Goal: Use online tool/utility: Utilize a website feature to perform a specific function

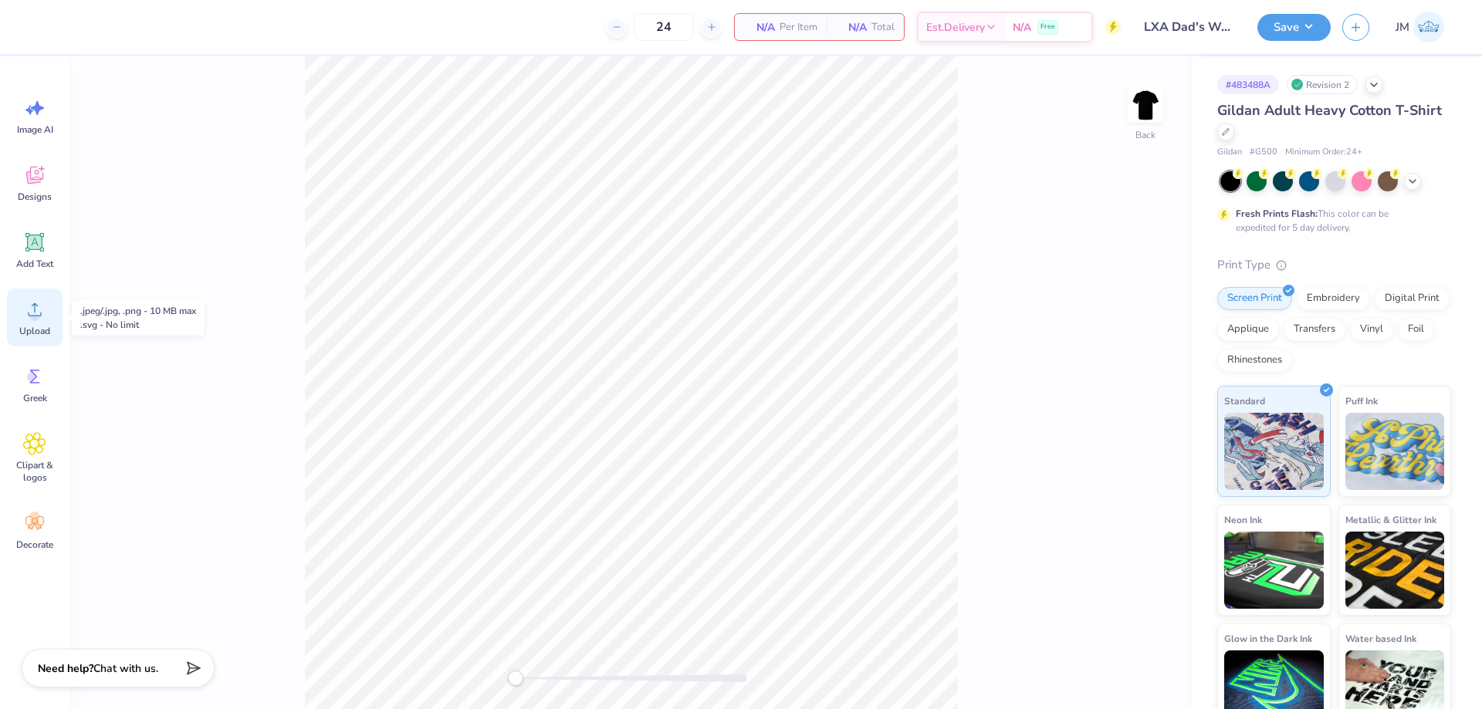
click at [25, 318] on icon at bounding box center [34, 309] width 23 height 23
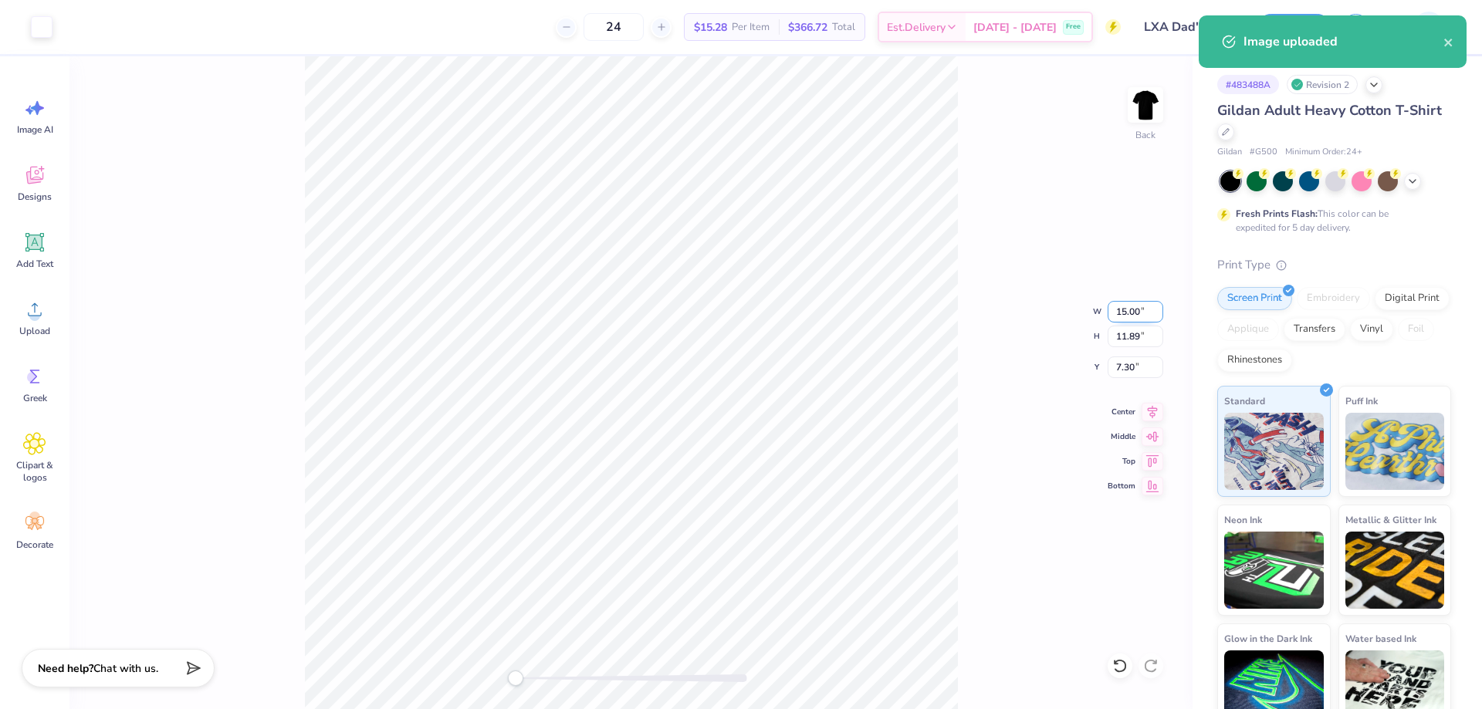
click at [1120, 309] on input "15.00" at bounding box center [1135, 312] width 56 height 22
type input "3.5"
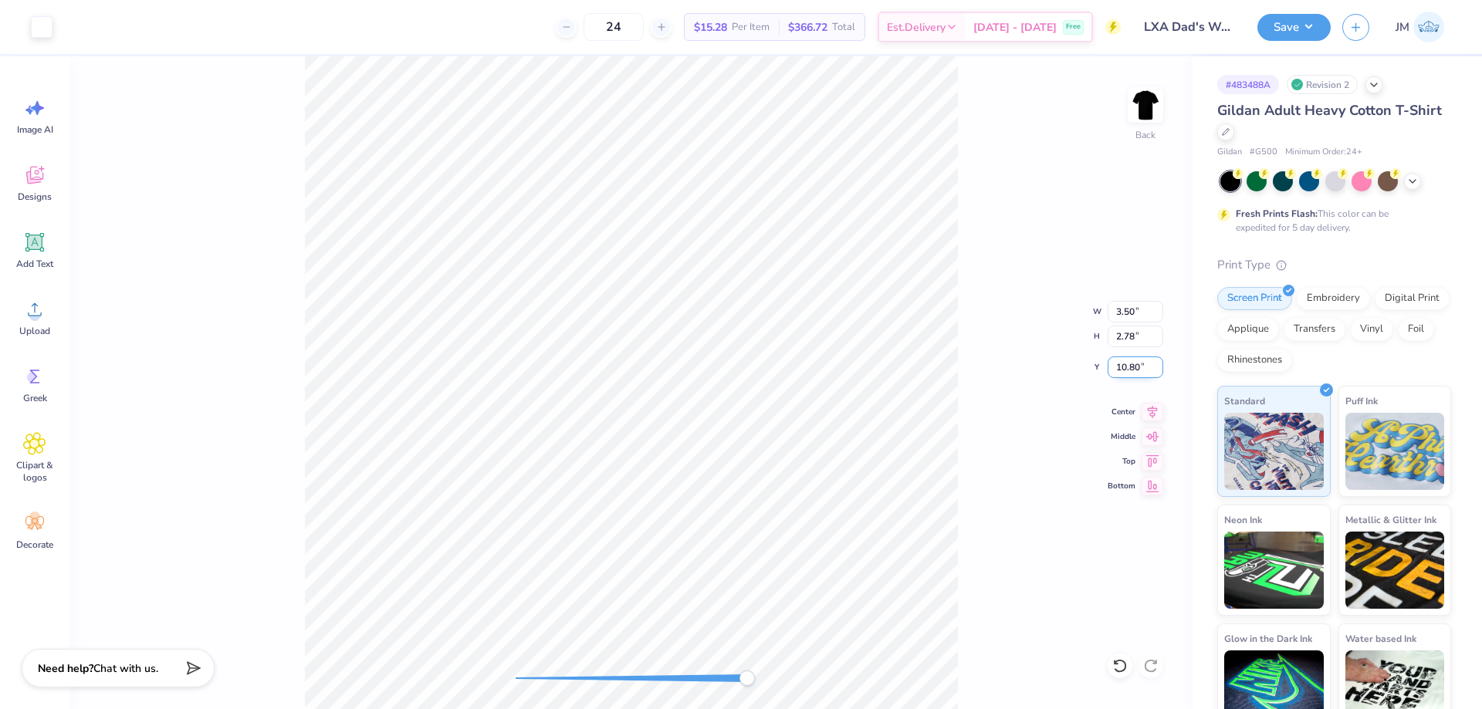
click at [1137, 376] on input "10.80" at bounding box center [1135, 368] width 56 height 22
type input "3"
click at [1154, 411] on icon at bounding box center [1153, 409] width 10 height 13
click at [1137, 104] on img at bounding box center [1145, 105] width 62 height 62
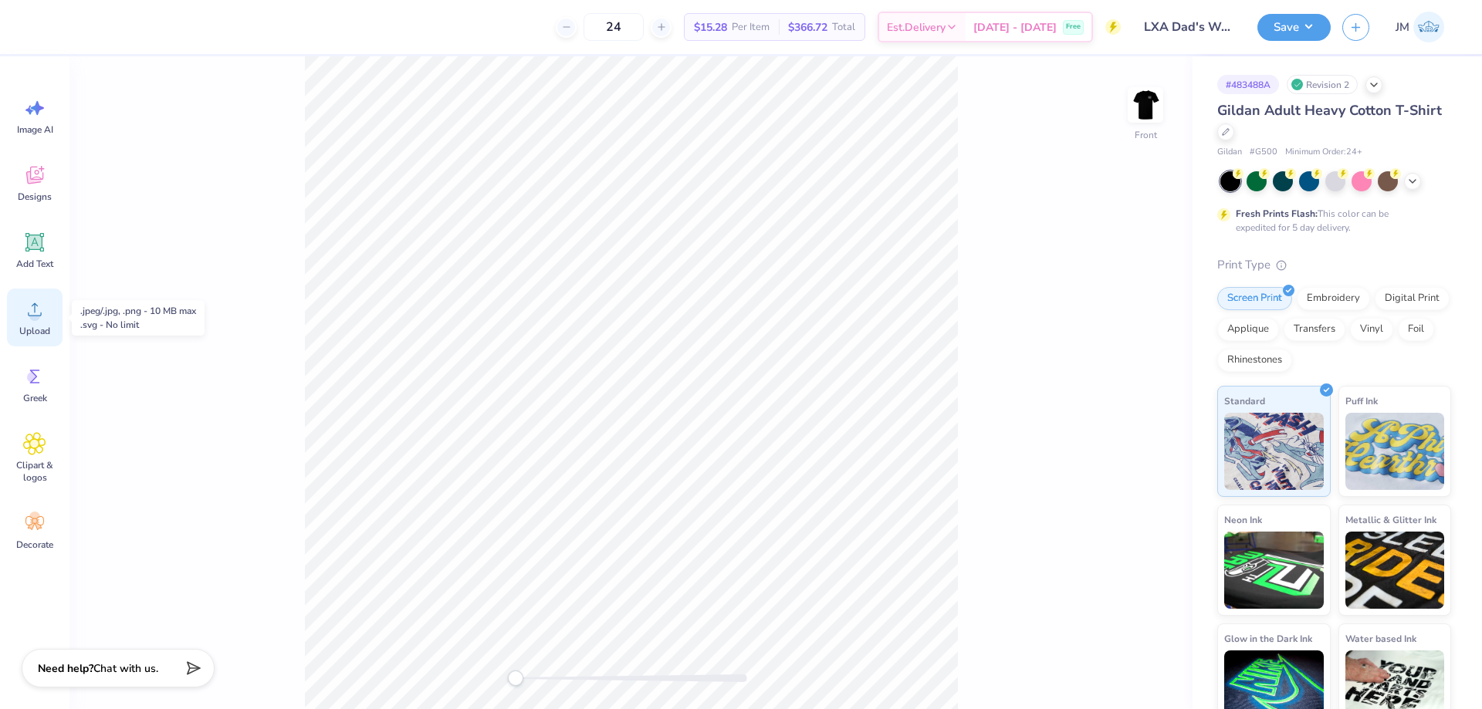
click at [29, 318] on icon at bounding box center [34, 309] width 23 height 23
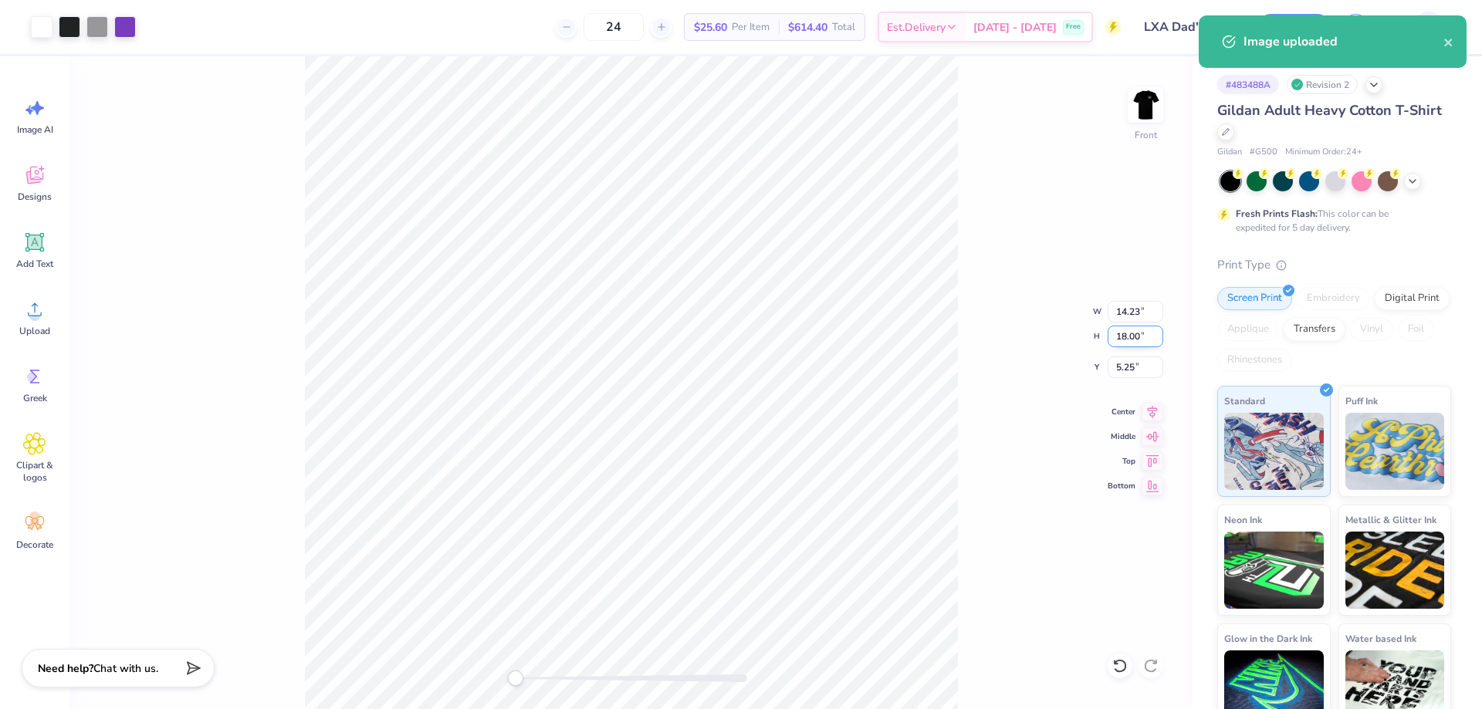
click at [1134, 334] on input "18.00" at bounding box center [1135, 337] width 56 height 22
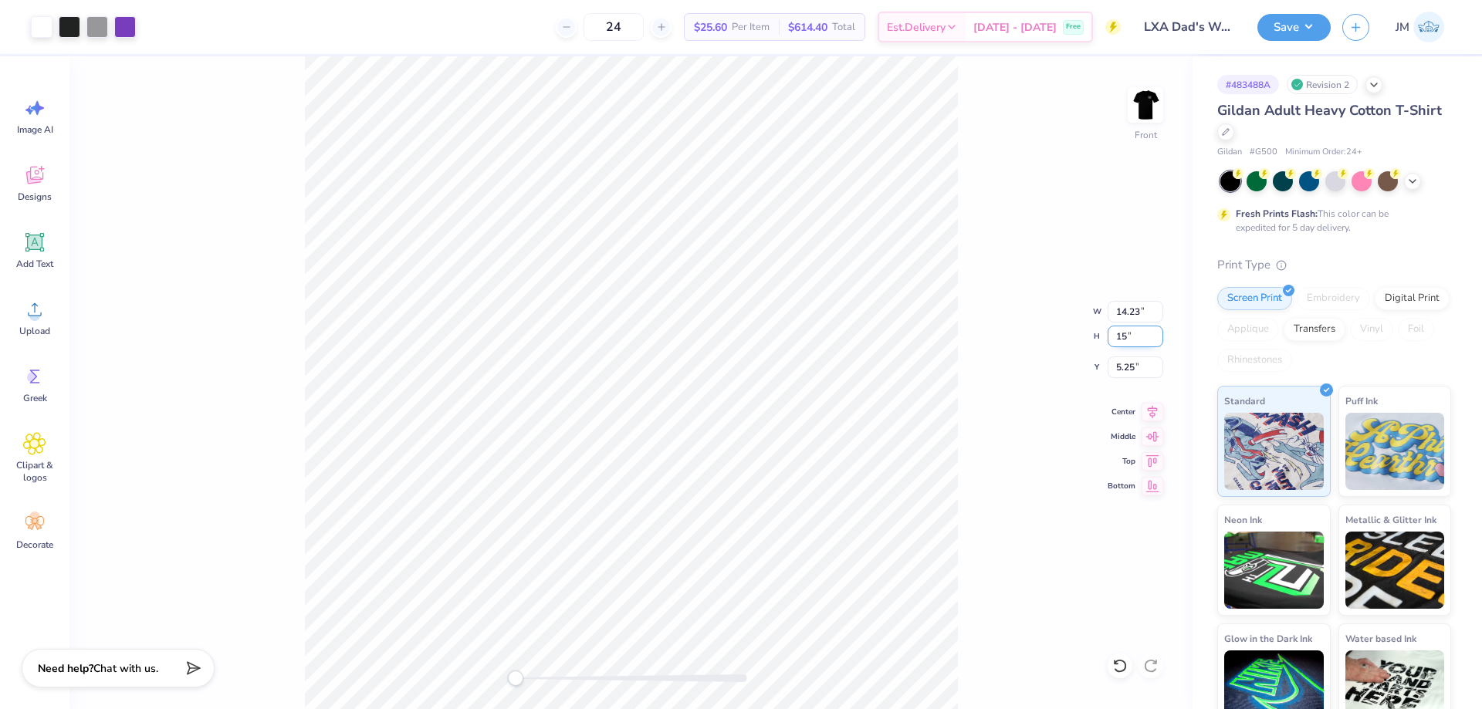
type input "15"
click at [1124, 374] on input "5.25" at bounding box center [1135, 368] width 56 height 22
type input "3"
click at [1153, 414] on icon at bounding box center [1152, 410] width 22 height 19
click at [1153, 412] on icon at bounding box center [1152, 412] width 22 height 19
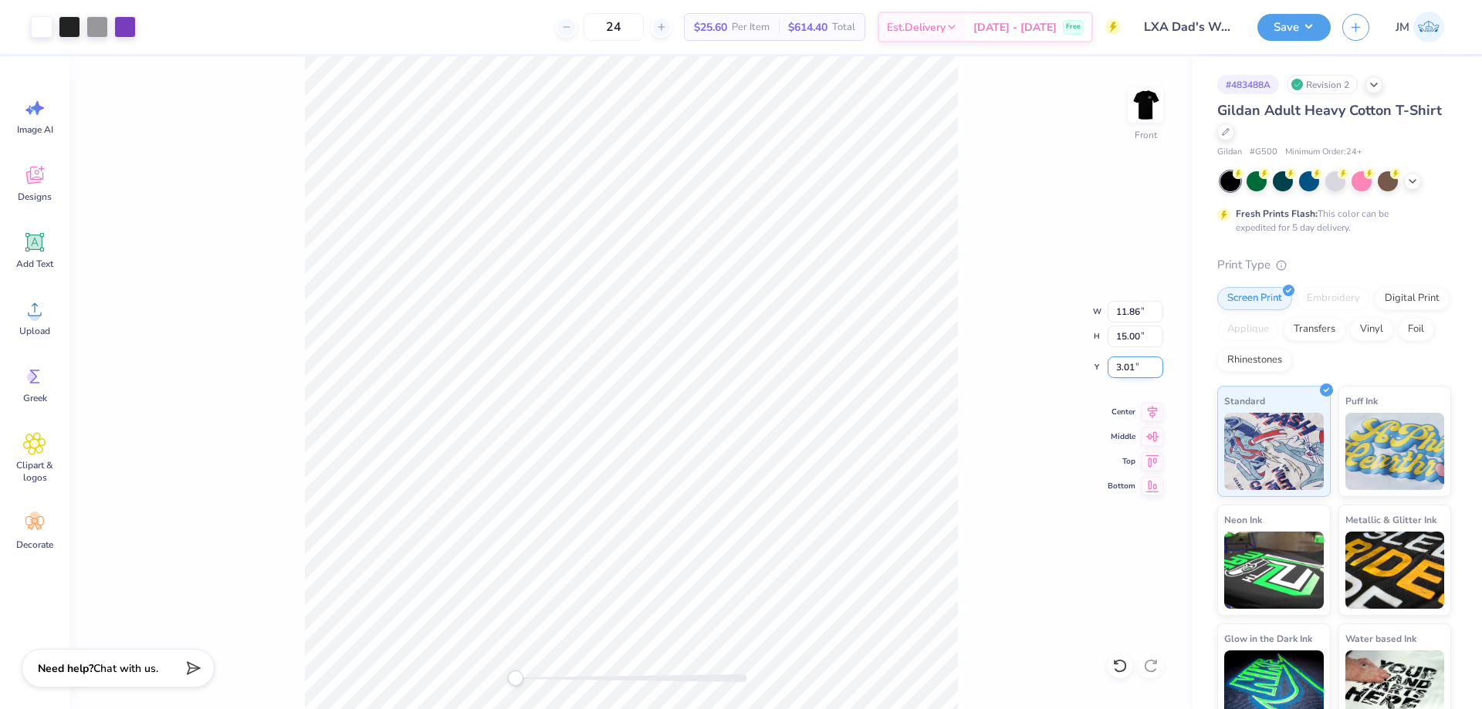
click at [1136, 366] on input "3.01" at bounding box center [1135, 368] width 56 height 22
type input "3"
click at [962, 199] on div "Front" at bounding box center [630, 382] width 1123 height 653
click at [1142, 101] on img at bounding box center [1145, 105] width 62 height 62
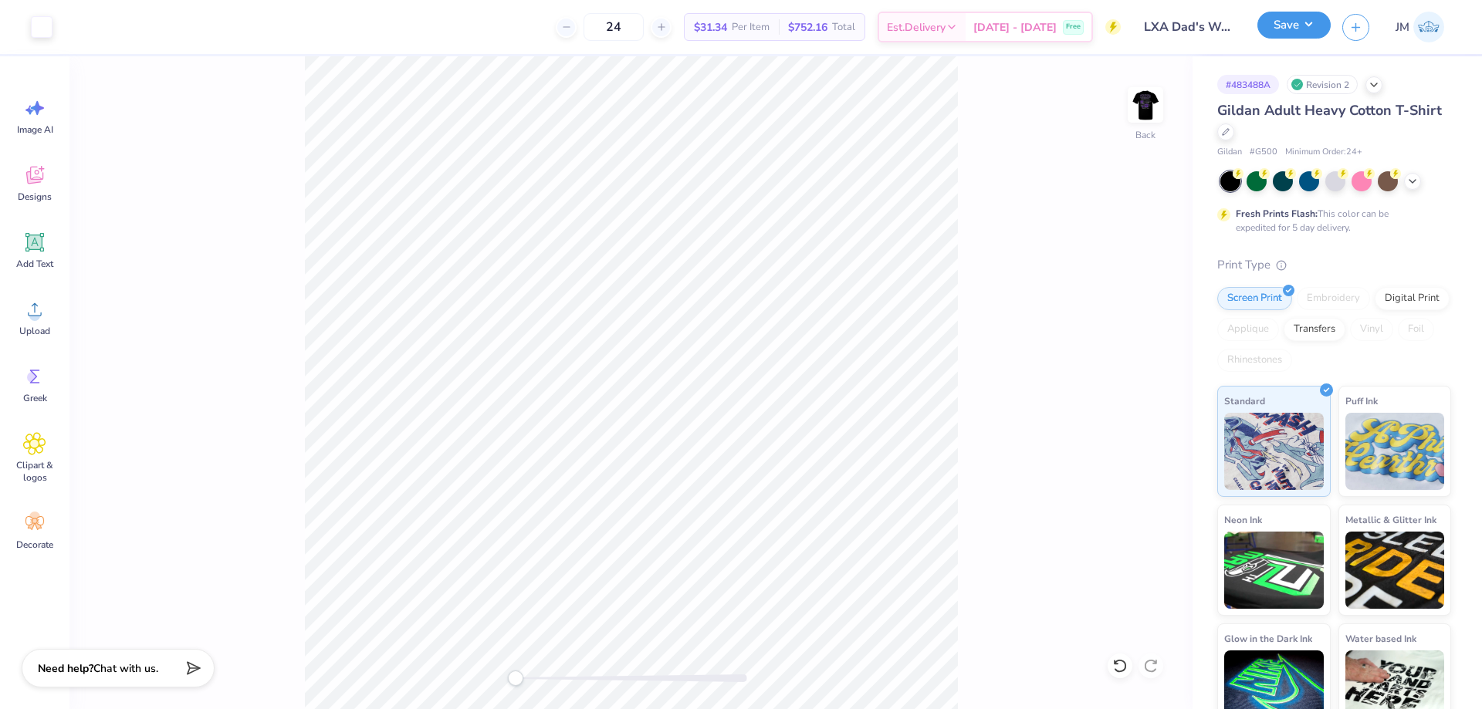
click at [1309, 29] on button "Save" at bounding box center [1293, 25] width 73 height 27
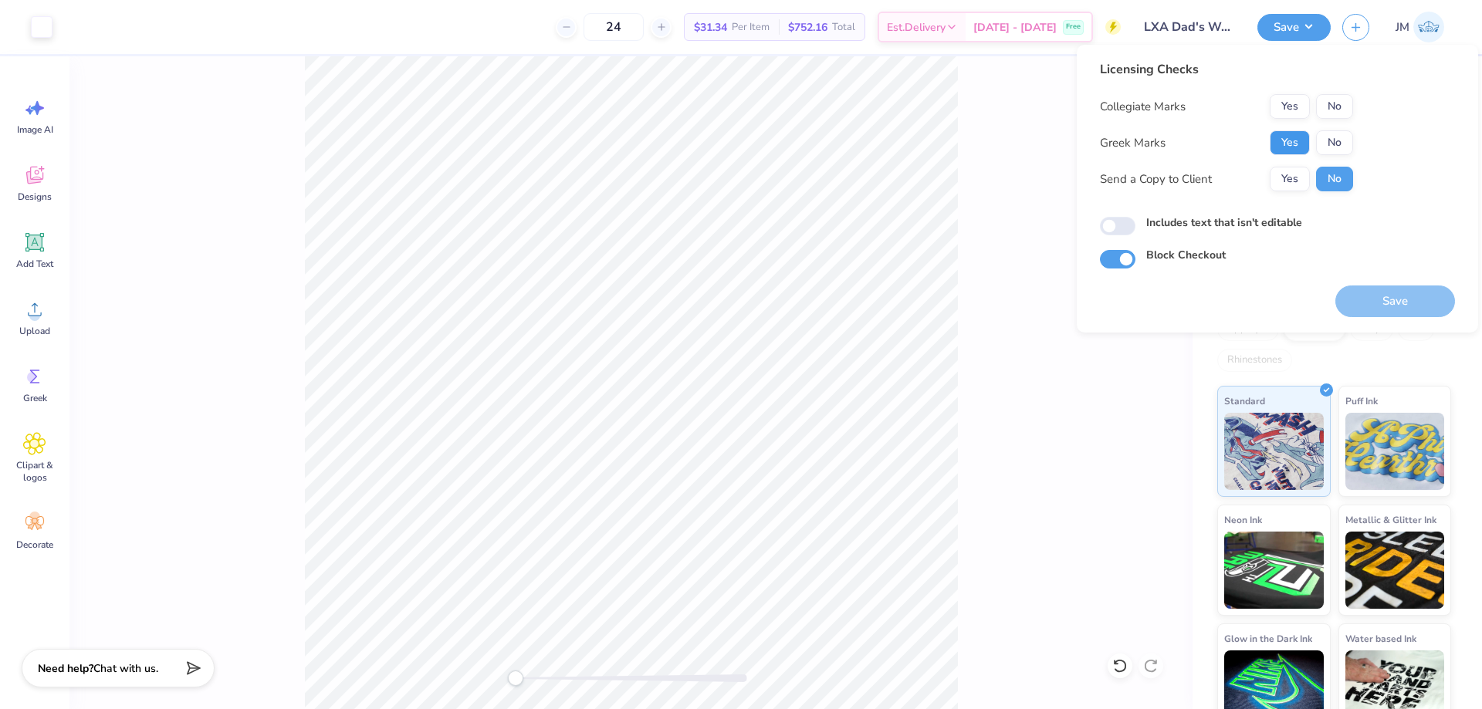
click at [1283, 138] on button "Yes" at bounding box center [1289, 142] width 40 height 25
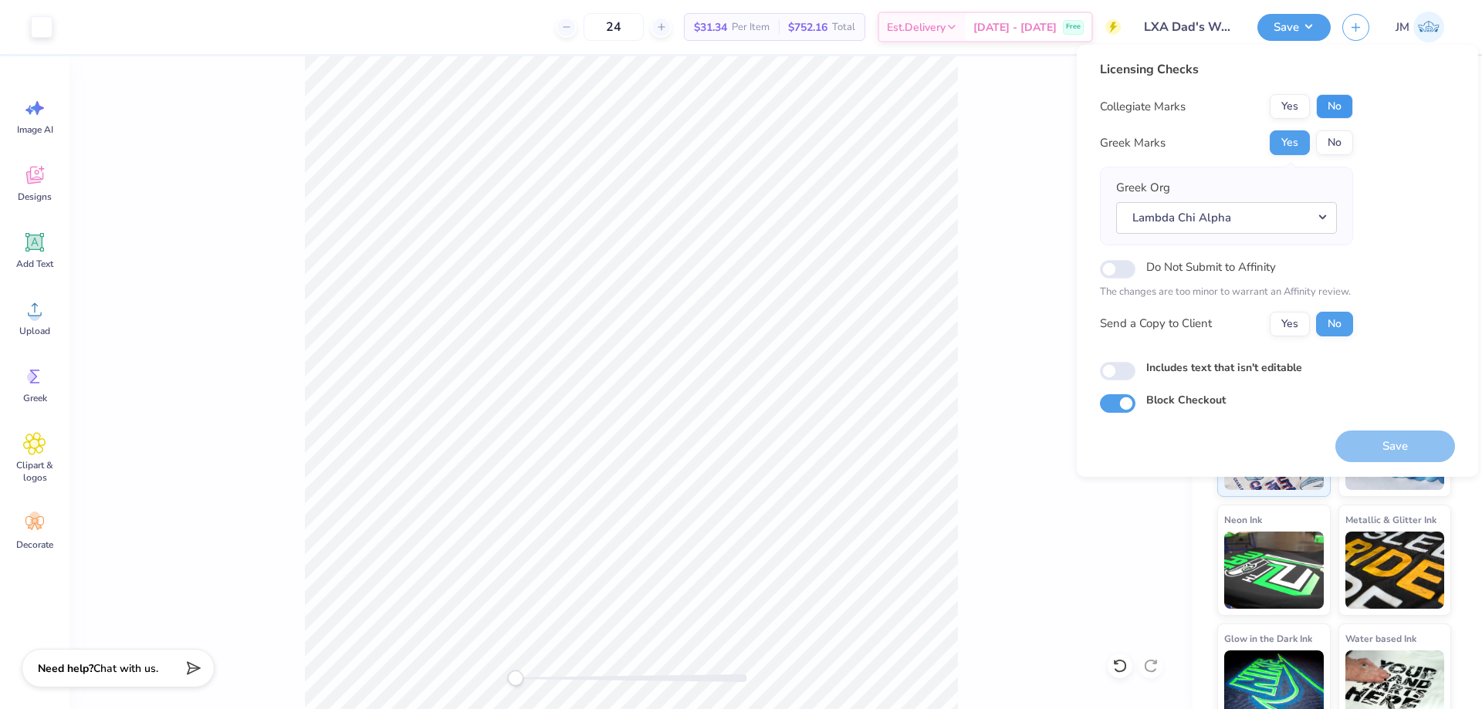
click at [1322, 108] on button "No" at bounding box center [1334, 106] width 37 height 25
click at [1371, 445] on button "Save" at bounding box center [1395, 447] width 120 height 32
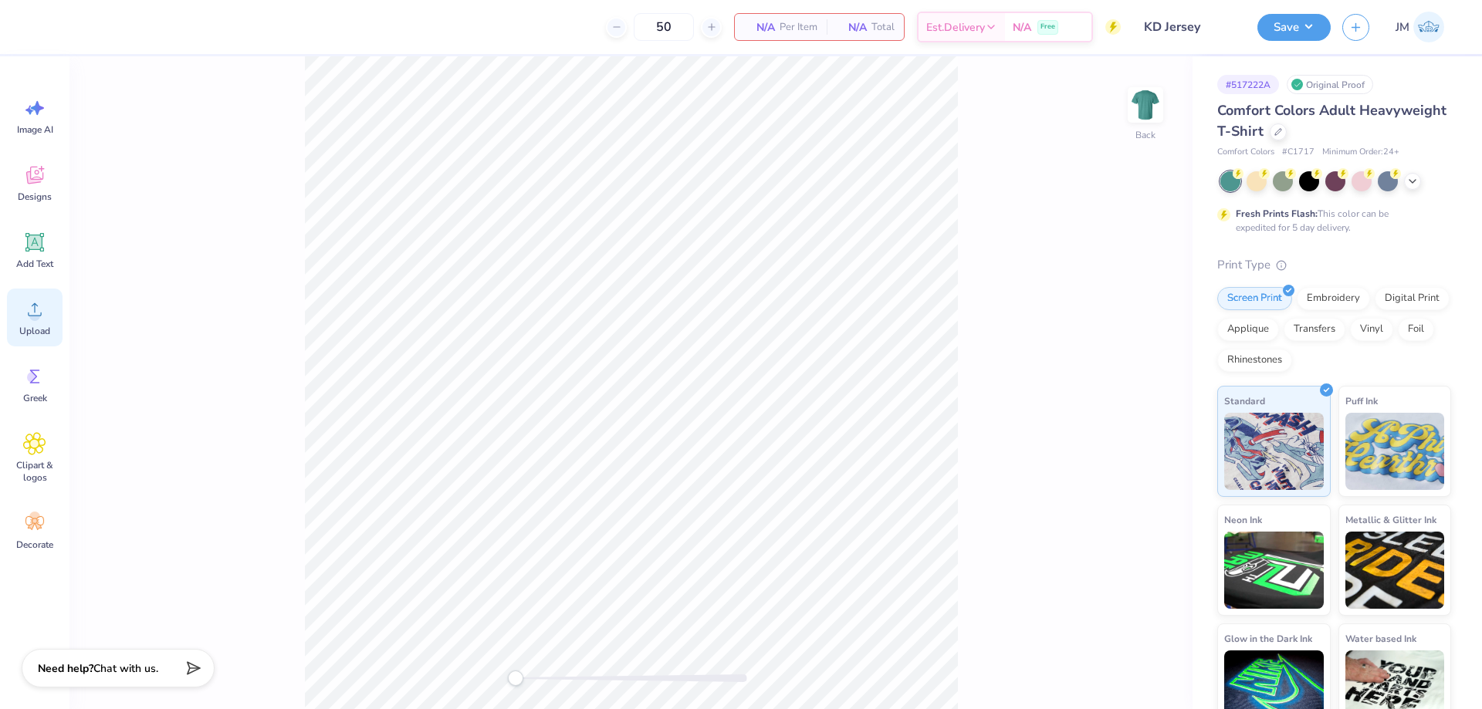
click at [39, 298] on icon at bounding box center [34, 309] width 23 height 23
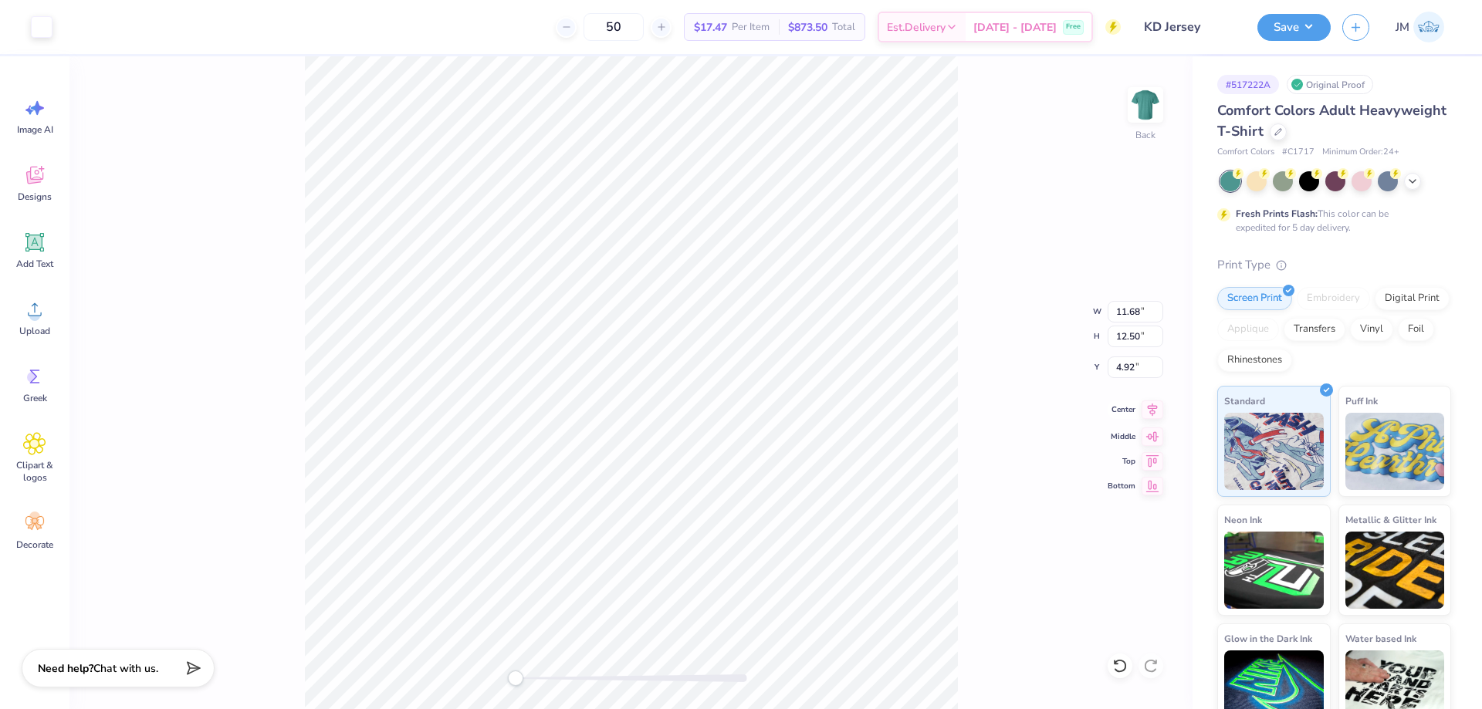
click at [1151, 413] on icon at bounding box center [1153, 409] width 10 height 13
click at [1153, 413] on icon at bounding box center [1153, 409] width 10 height 13
click at [1121, 371] on input "4.92" at bounding box center [1135, 368] width 56 height 22
type input "3"
click at [1318, 33] on button "Save" at bounding box center [1293, 25] width 73 height 27
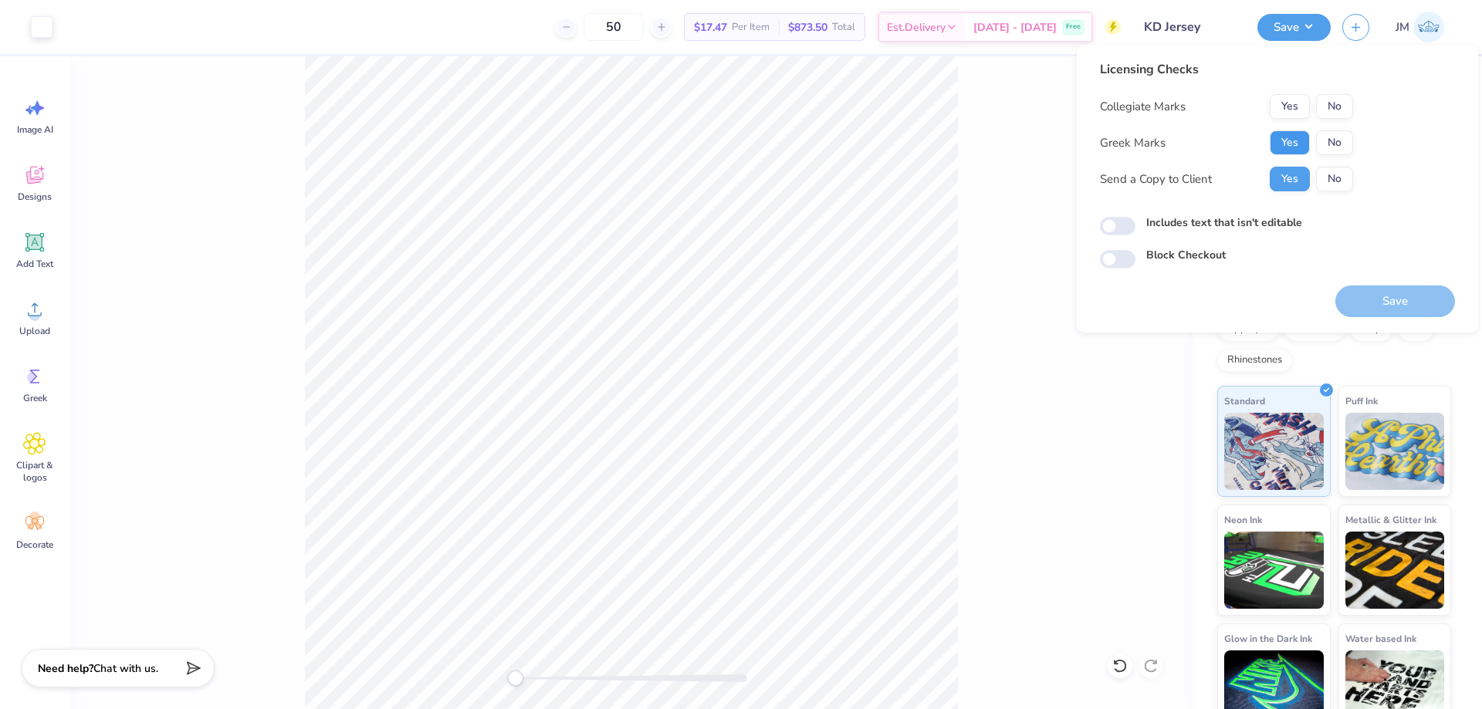
click at [1293, 145] on button "Yes" at bounding box center [1289, 142] width 40 height 25
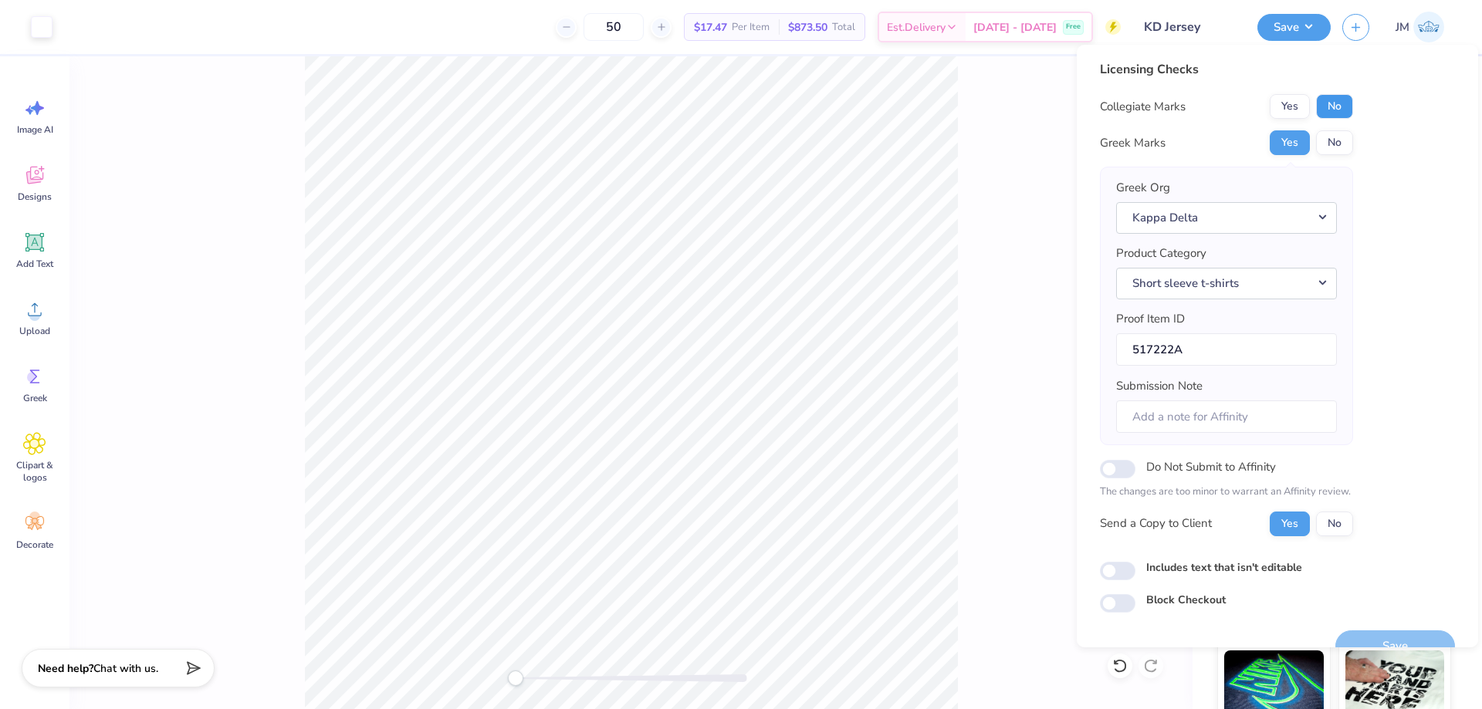
click at [1324, 102] on button "No" at bounding box center [1334, 106] width 37 height 25
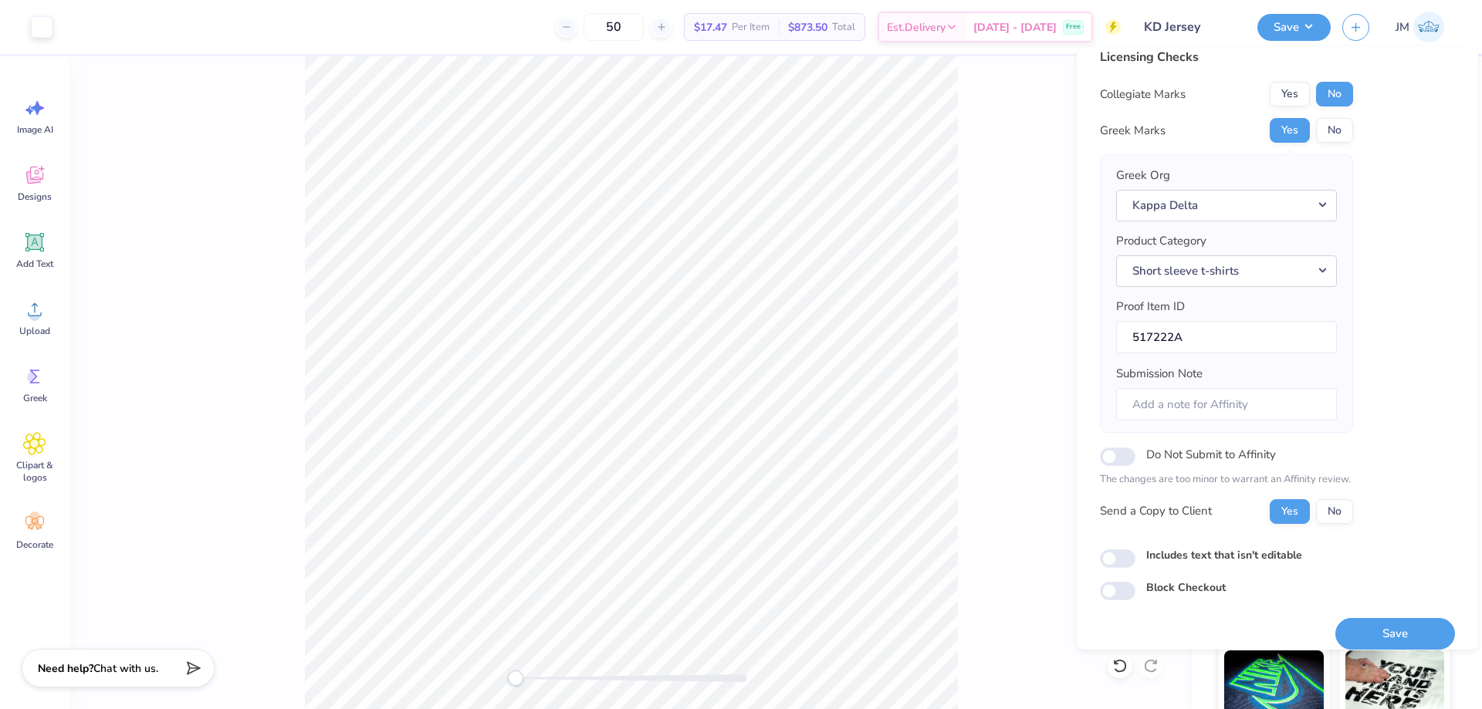
scroll to position [29, 0]
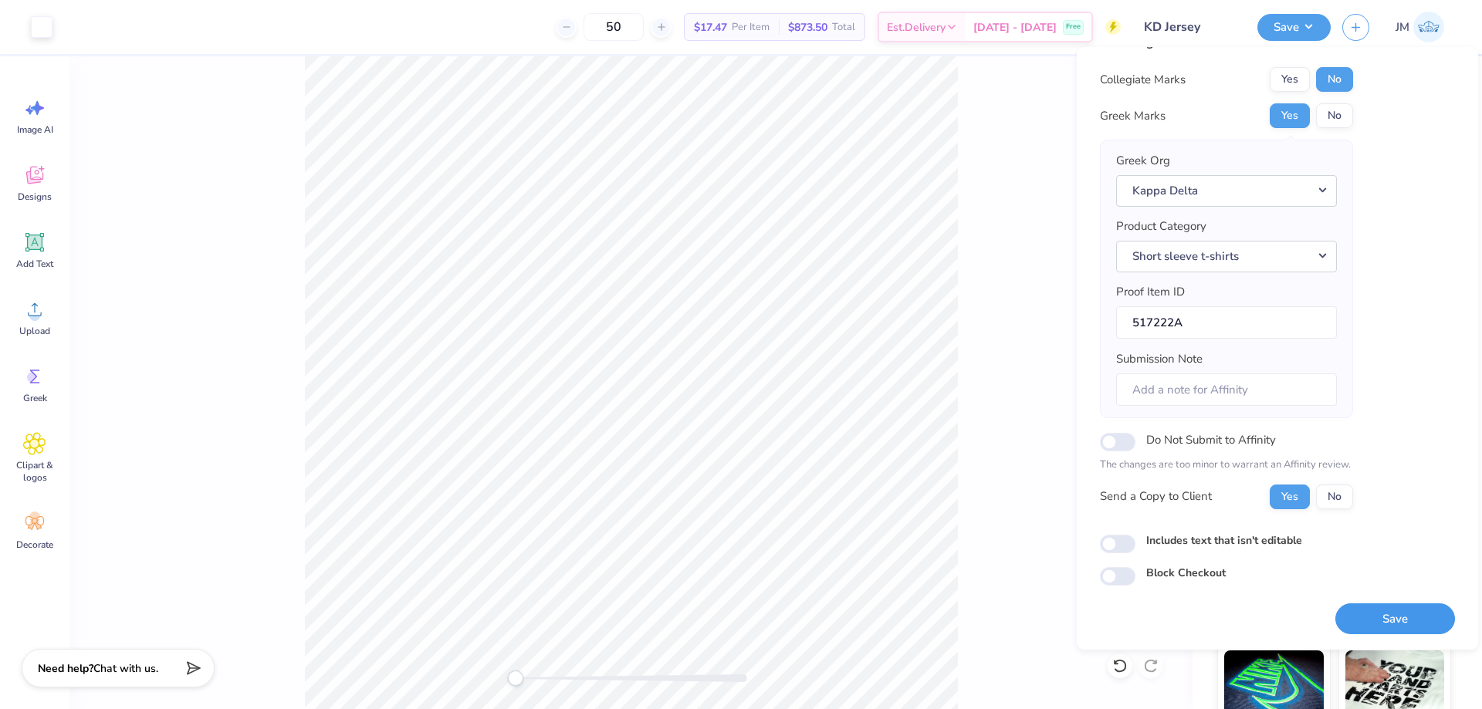
click at [1402, 611] on button "Save" at bounding box center [1395, 619] width 120 height 32
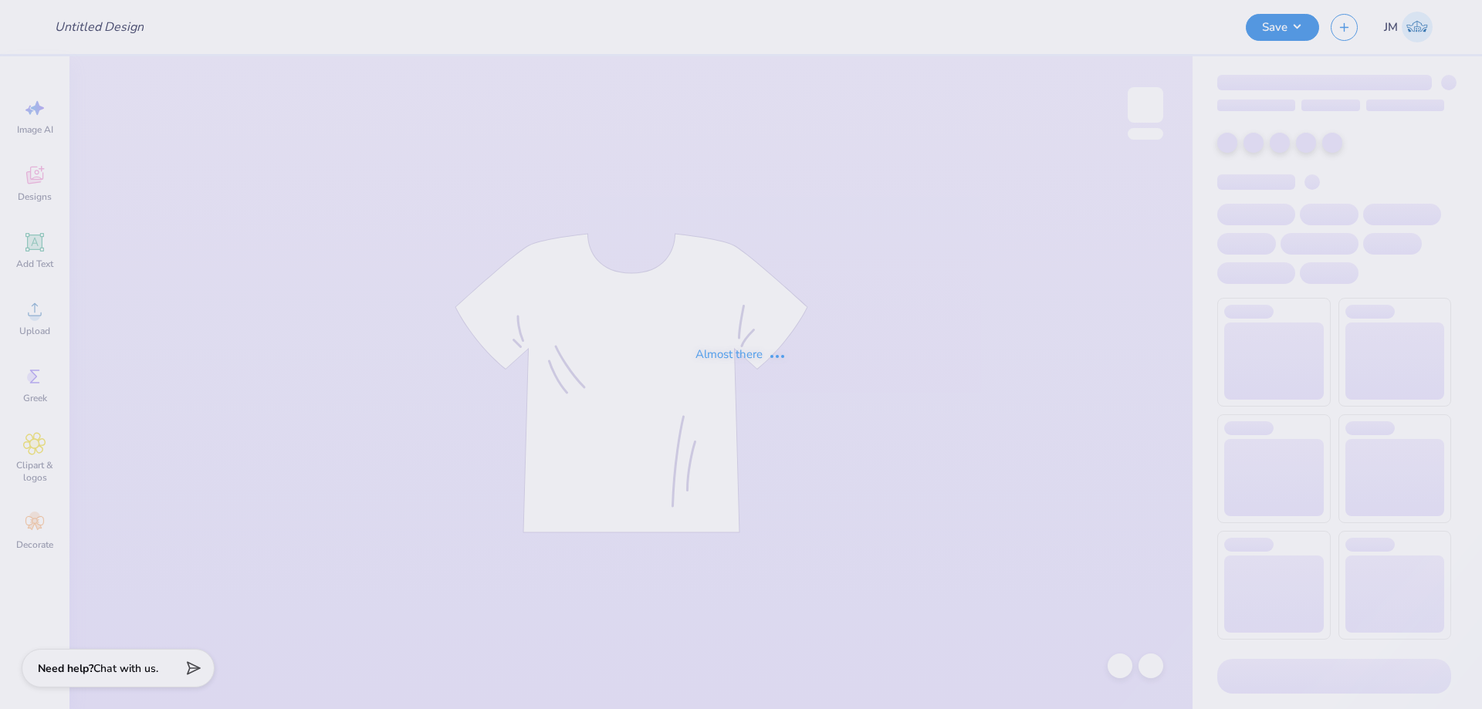
type input "AEPHI"
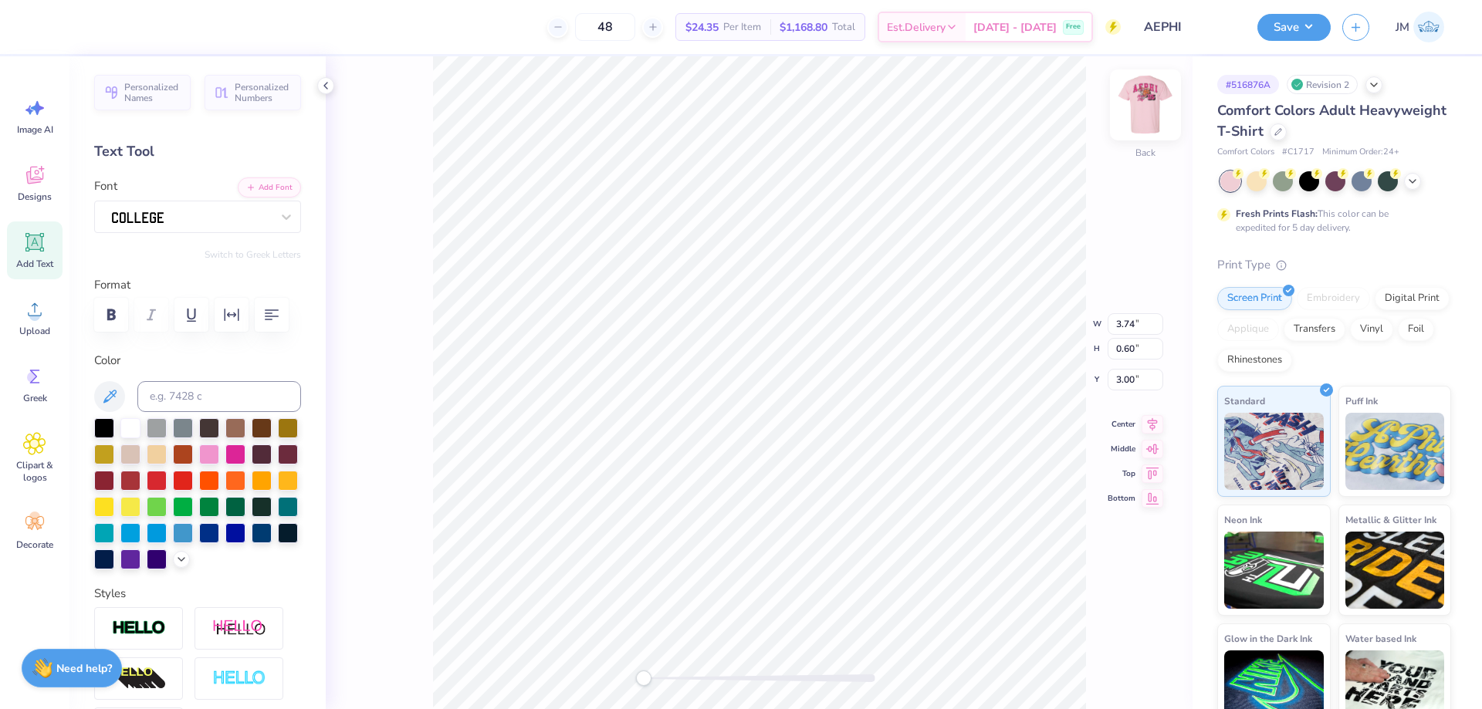
click at [1154, 110] on img at bounding box center [1145, 105] width 62 height 62
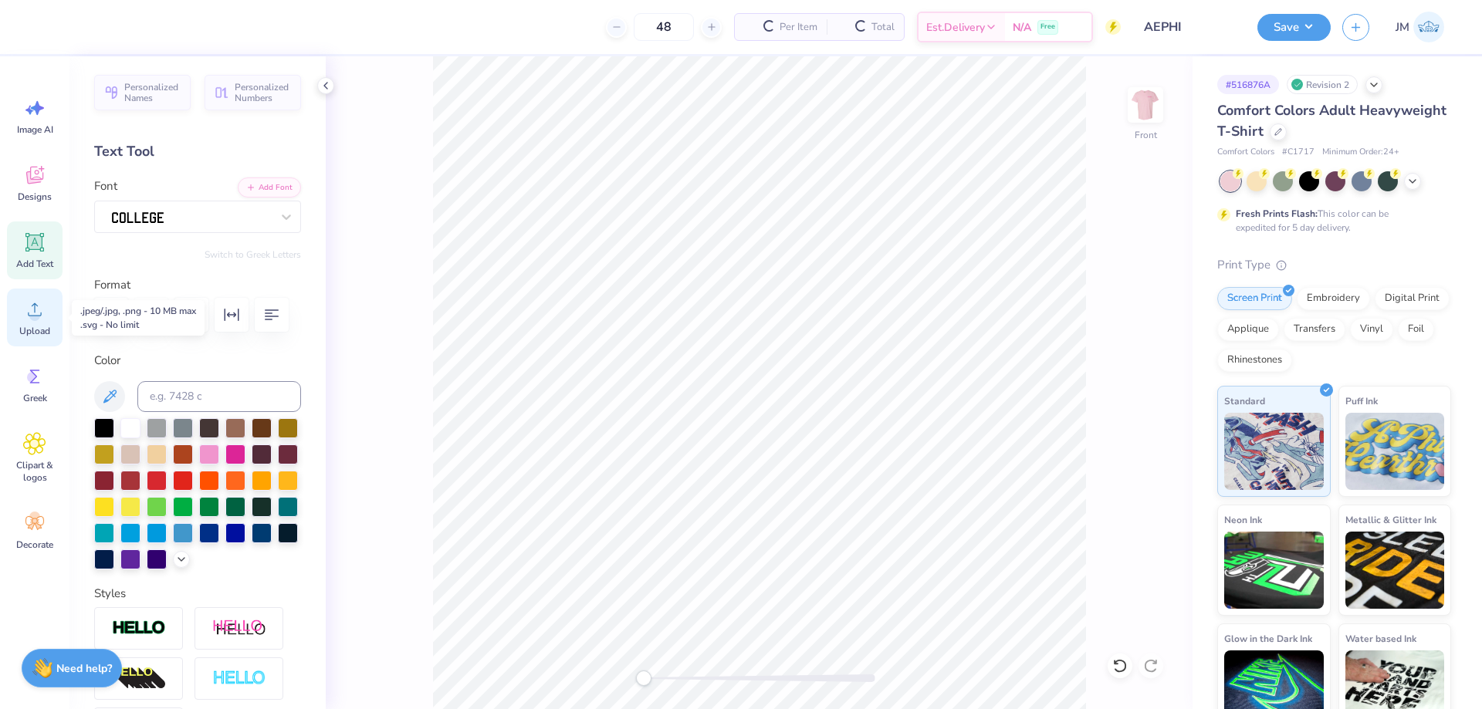
click at [35, 299] on icon at bounding box center [34, 309] width 23 height 23
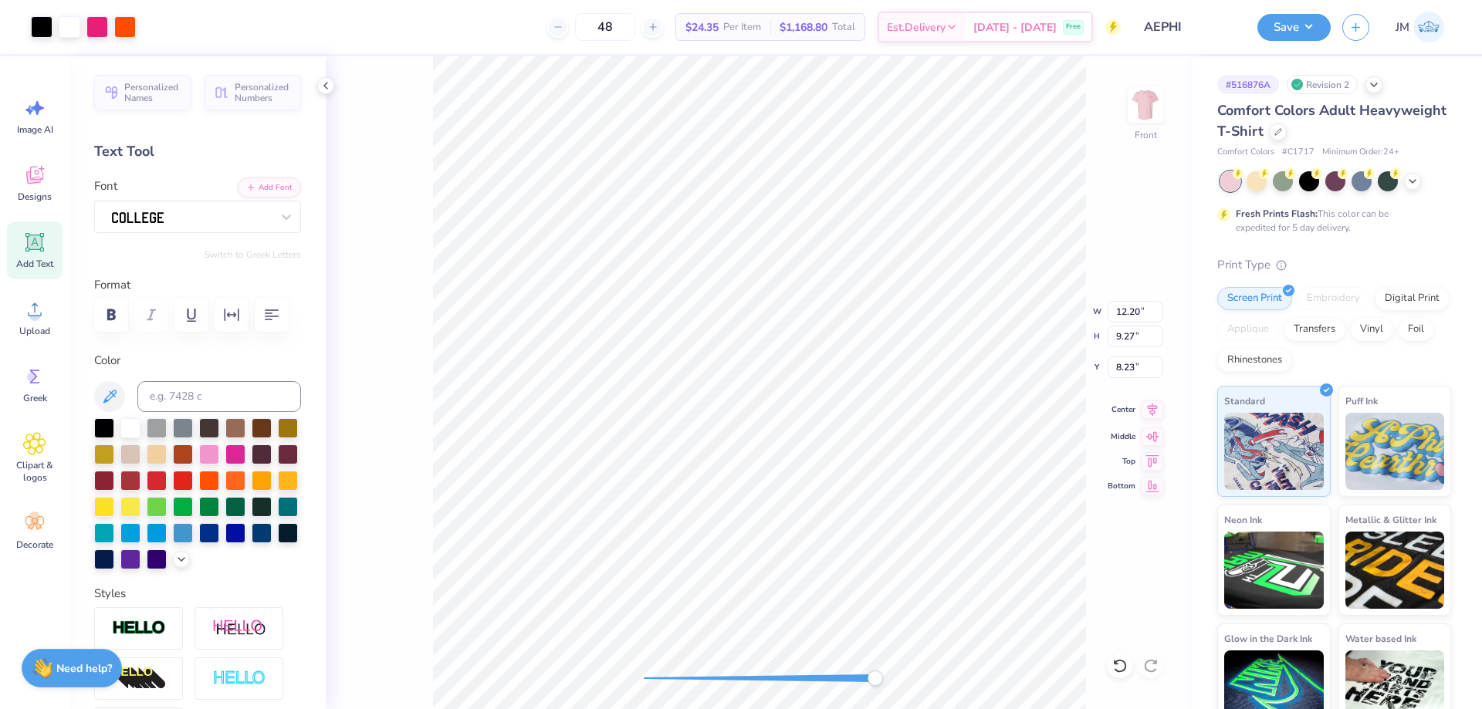
click at [1158, 411] on icon at bounding box center [1152, 410] width 22 height 19
click at [1122, 367] on input "8.23" at bounding box center [1135, 368] width 56 height 22
type input "3"
click at [1330, 20] on div "Save JM" at bounding box center [1369, 27] width 225 height 54
click at [1309, 16] on button "Save" at bounding box center [1293, 25] width 73 height 27
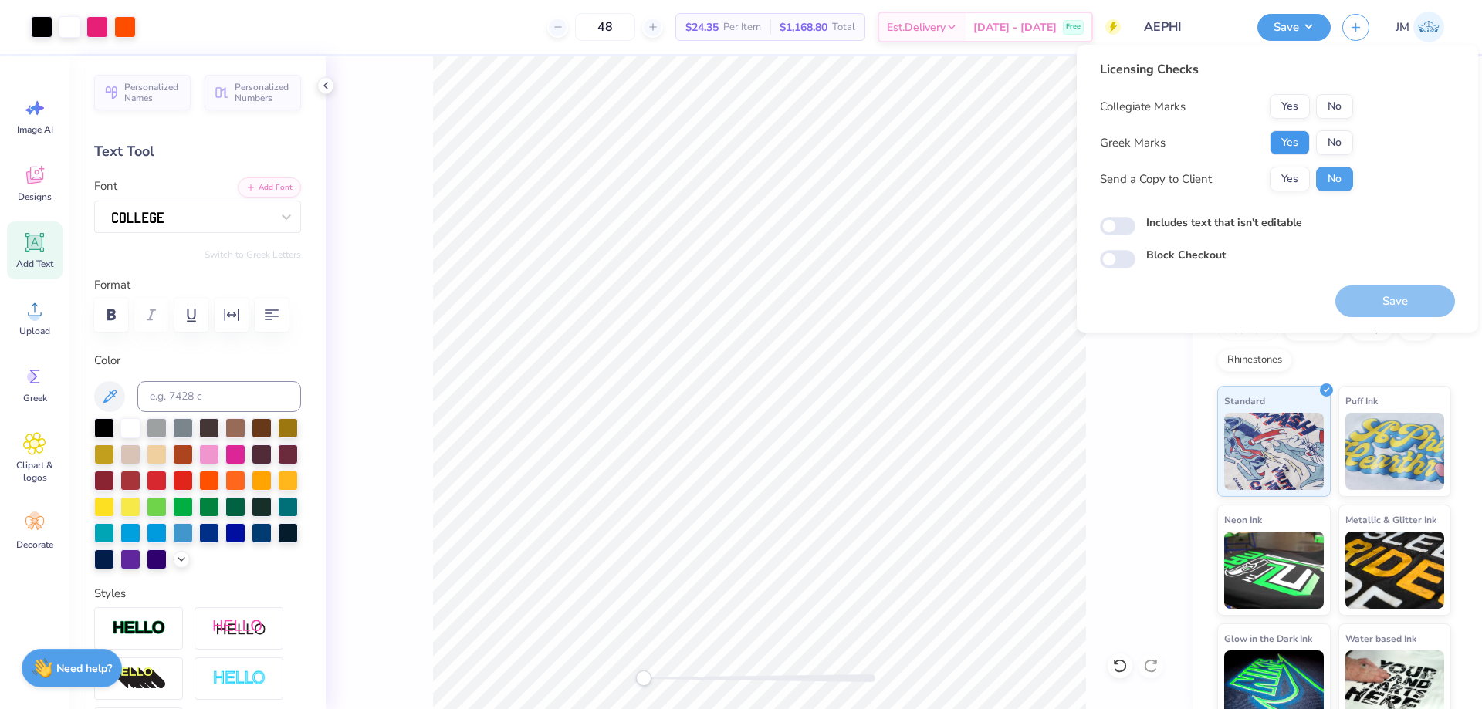
click at [1281, 144] on button "Yes" at bounding box center [1289, 142] width 40 height 25
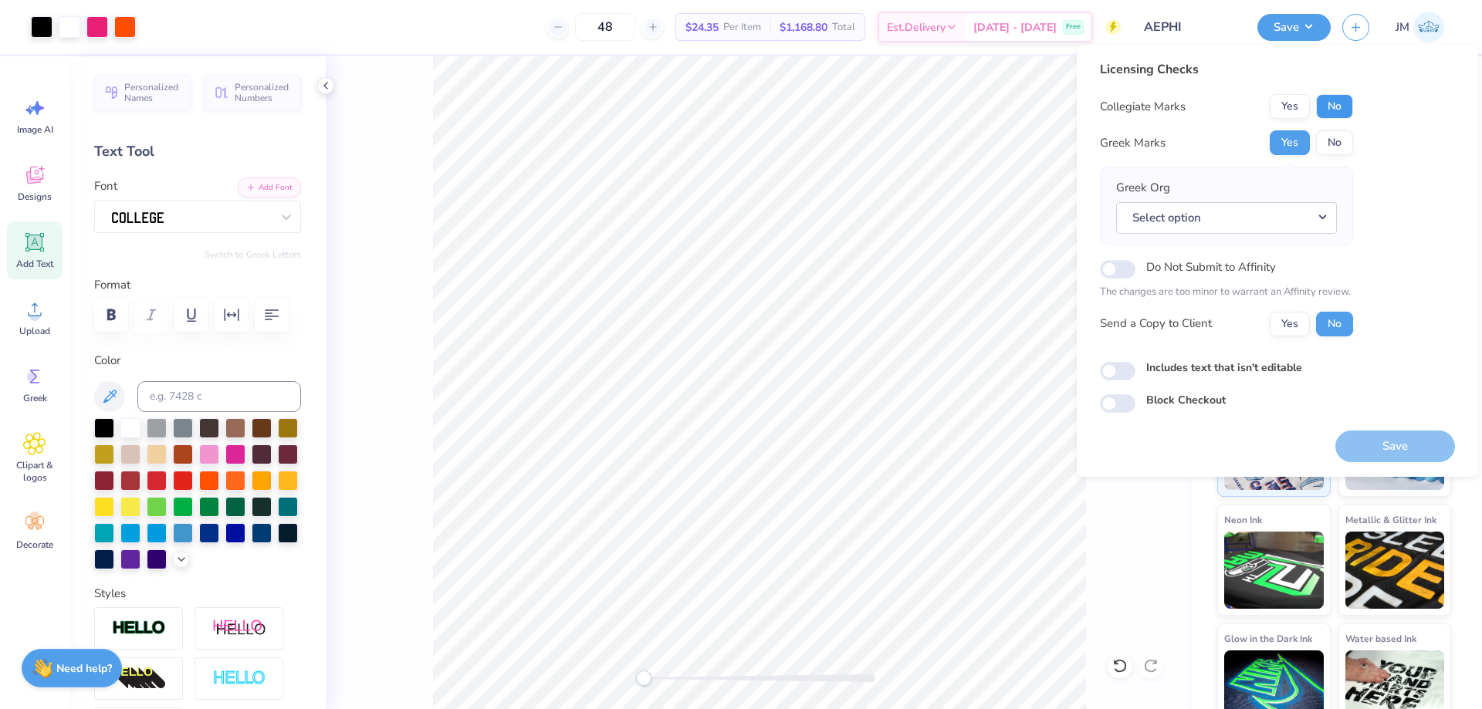
click at [1320, 115] on button "No" at bounding box center [1334, 106] width 37 height 25
click at [1321, 219] on button "Select option" at bounding box center [1226, 218] width 221 height 32
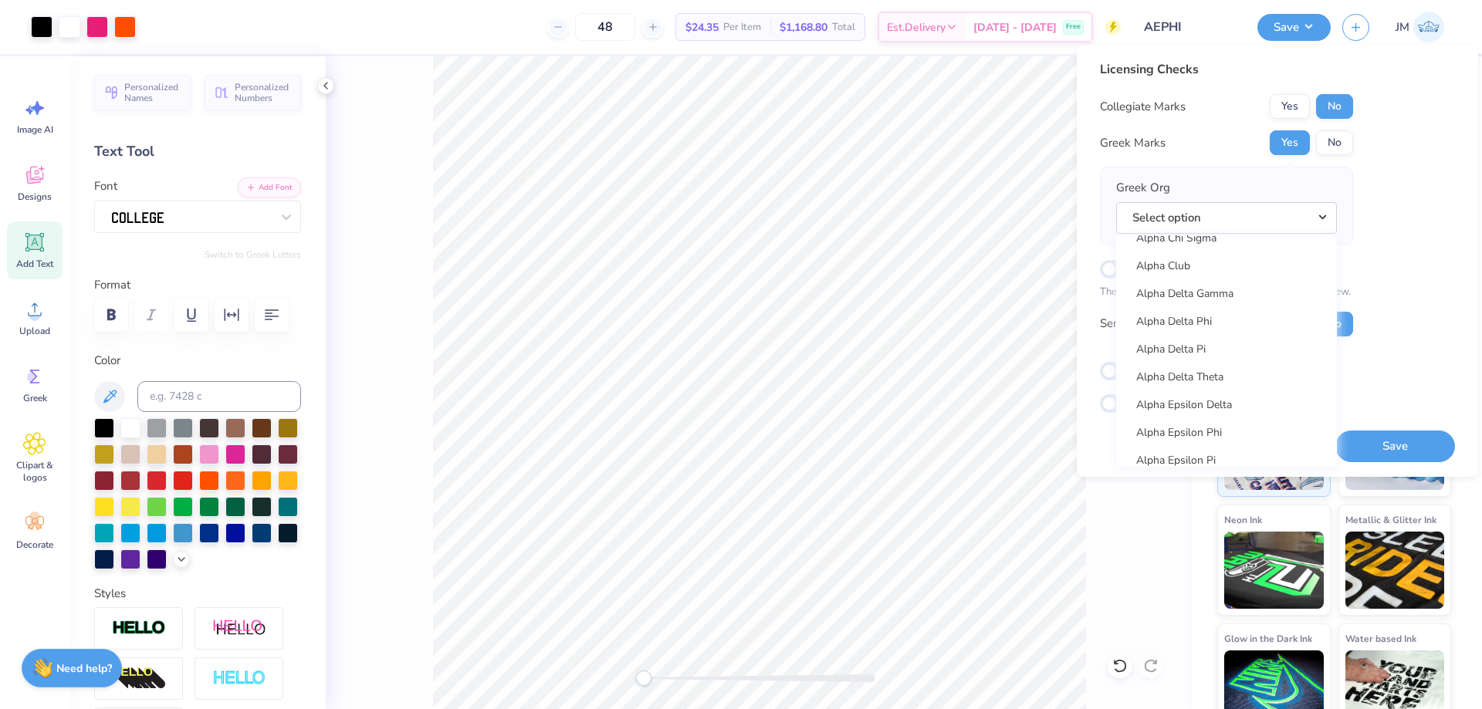
scroll to position [386, 0]
click at [1261, 337] on link "Alpha Epsilon Phi" at bounding box center [1226, 340] width 208 height 25
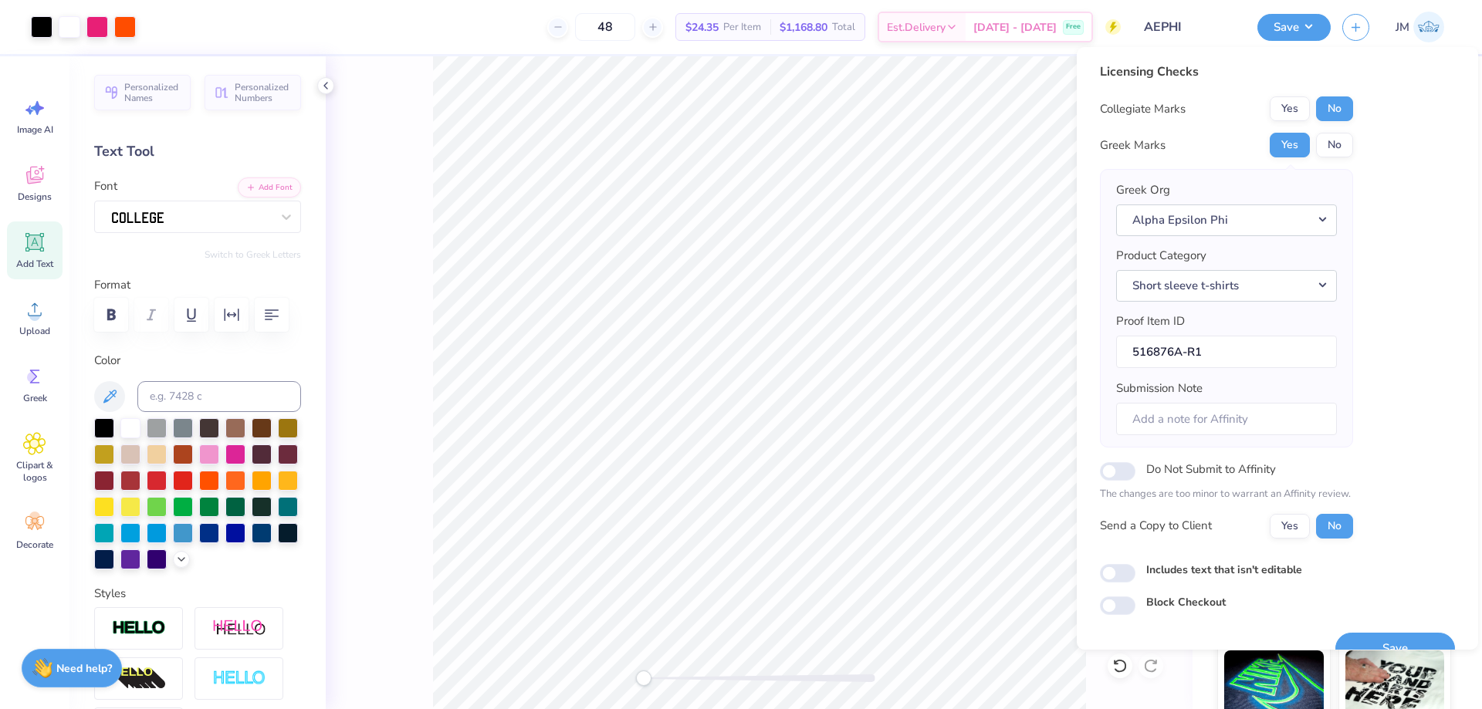
scroll to position [29, 0]
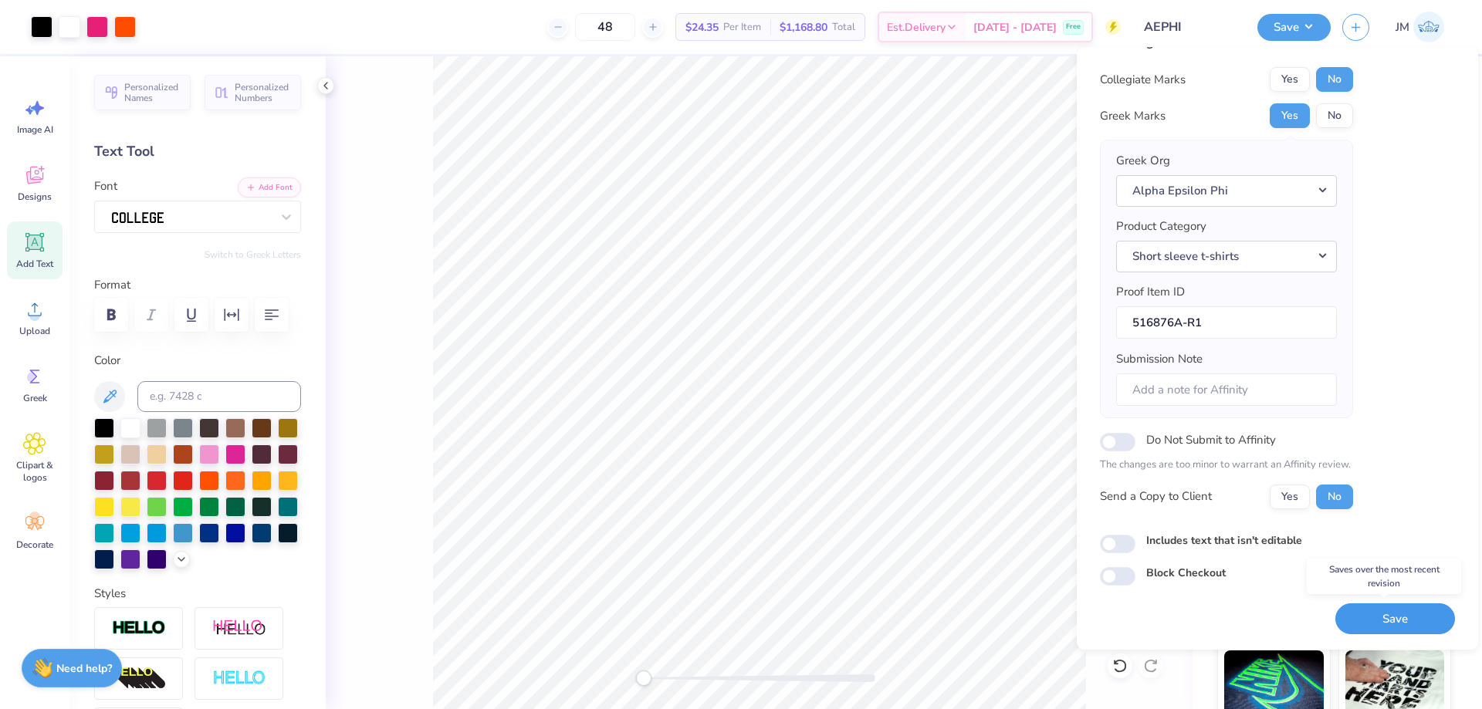
click at [1360, 610] on button "Save" at bounding box center [1395, 619] width 120 height 32
